Goal: Information Seeking & Learning: Learn about a topic

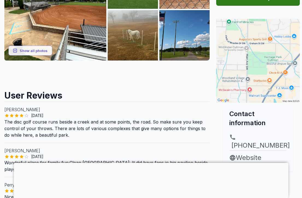
scroll to position [59, 0]
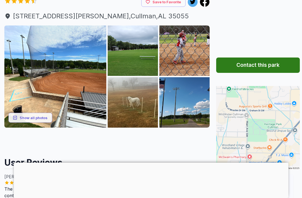
click at [40, 116] on button "Show all photos" at bounding box center [30, 117] width 44 height 10
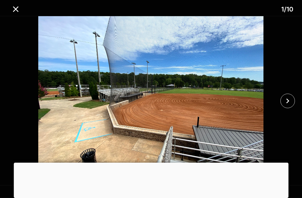
click at [286, 103] on icon "close" at bounding box center [288, 101] width 10 height 10
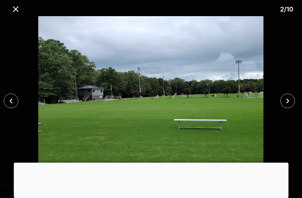
click at [287, 102] on icon "close" at bounding box center [288, 101] width 10 height 10
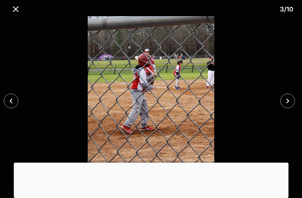
click at [288, 101] on icon "close" at bounding box center [287, 100] width 3 height 5
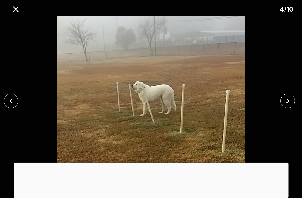
click at [286, 102] on icon "close" at bounding box center [288, 101] width 10 height 10
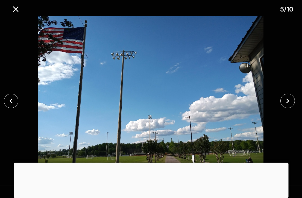
click at [289, 101] on icon "close" at bounding box center [287, 100] width 3 height 5
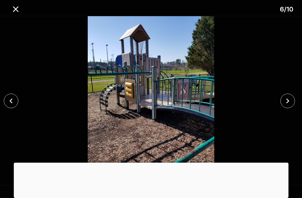
click at [287, 102] on icon "close" at bounding box center [287, 100] width 3 height 5
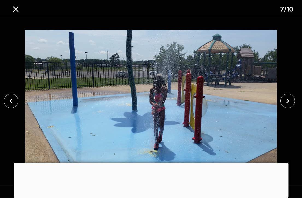
click at [286, 100] on icon "close" at bounding box center [288, 101] width 10 height 10
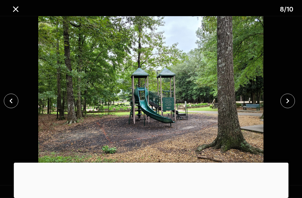
click at [288, 101] on icon "close" at bounding box center [288, 101] width 10 height 10
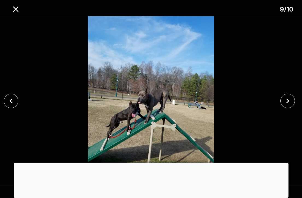
click at [290, 102] on icon "close" at bounding box center [288, 101] width 10 height 10
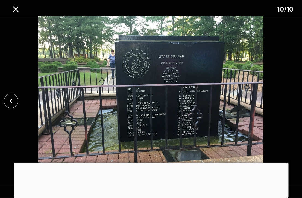
click at [293, 101] on div at bounding box center [151, 100] width 302 height 169
click at [7, 105] on icon "close" at bounding box center [11, 101] width 10 height 10
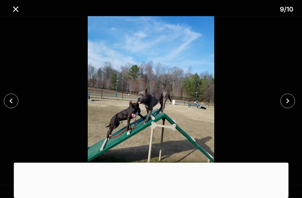
click at [7, 105] on icon "close" at bounding box center [11, 101] width 10 height 10
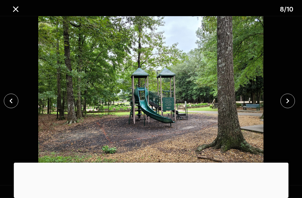
click at [14, 106] on button "close" at bounding box center [11, 100] width 14 height 14
click at [14, 107] on button "close" at bounding box center [11, 100] width 14 height 14
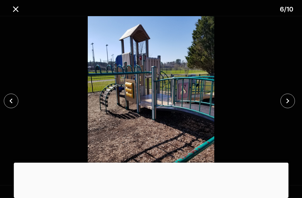
click at [15, 105] on icon "close" at bounding box center [11, 101] width 10 height 10
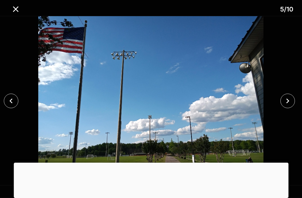
click at [292, 93] on div at bounding box center [289, 100] width 25 height 14
click at [292, 101] on icon "close" at bounding box center [288, 101] width 10 height 10
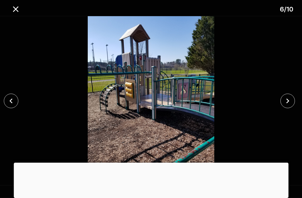
click at [276, 101] on img at bounding box center [151, 100] width 252 height 169
click at [290, 107] on button "close" at bounding box center [287, 100] width 14 height 14
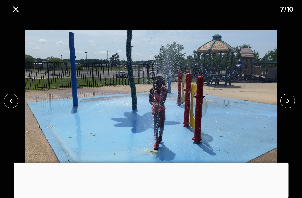
click at [11, 98] on icon "close" at bounding box center [11, 101] width 10 height 10
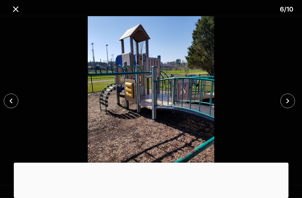
click at [284, 107] on button "close" at bounding box center [287, 100] width 14 height 14
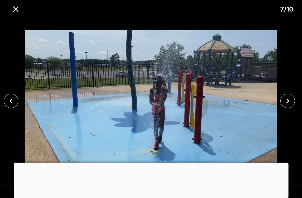
click at [290, 100] on icon "close" at bounding box center [288, 101] width 10 height 10
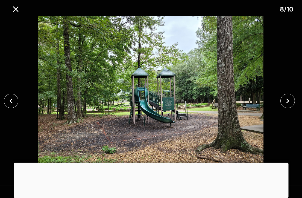
click at [10, 104] on icon "close" at bounding box center [11, 101] width 10 height 10
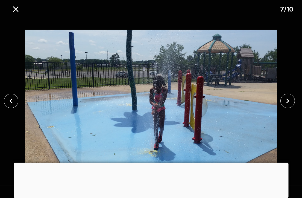
click at [9, 101] on icon "close" at bounding box center [11, 101] width 10 height 10
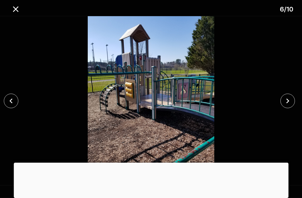
click at [7, 101] on icon "close" at bounding box center [11, 101] width 10 height 10
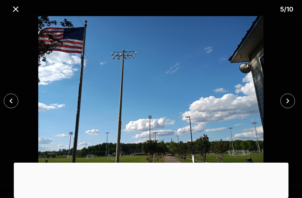
click at [158, 162] on div at bounding box center [151, 162] width 275 height 0
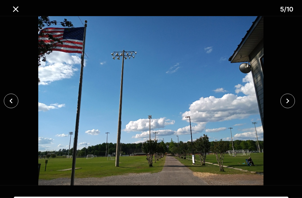
click at [291, 106] on button "close" at bounding box center [287, 100] width 14 height 14
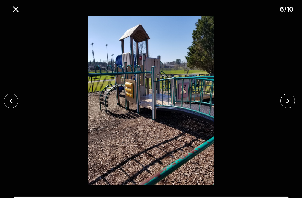
click at [290, 103] on icon "close" at bounding box center [288, 101] width 10 height 10
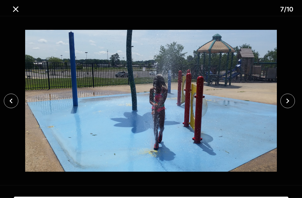
click at [291, 101] on icon "close" at bounding box center [288, 101] width 10 height 10
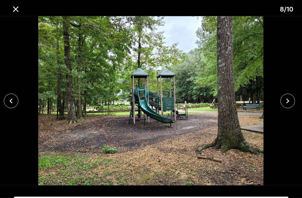
click at [283, 102] on icon "close" at bounding box center [288, 101] width 10 height 10
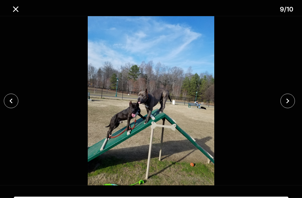
click at [281, 104] on button "close" at bounding box center [287, 100] width 14 height 14
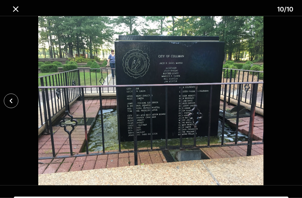
scroll to position [44, 0]
click at [15, 9] on icon "close" at bounding box center [15, 8] width 5 height 5
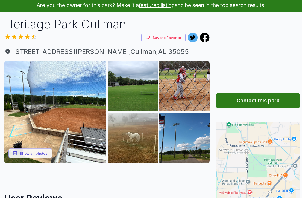
scroll to position [0, 0]
